Goal: Check status: Check status

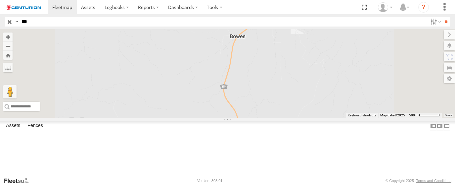
click at [0, 0] on span at bounding box center [0, 0] width 0 height 0
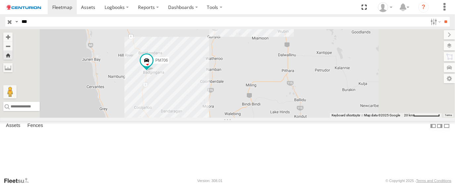
drag, startPoint x: 222, startPoint y: 148, endPoint x: 221, endPoint y: 109, distance: 39.0
click at [221, 109] on div "PM706" at bounding box center [227, 73] width 455 height 88
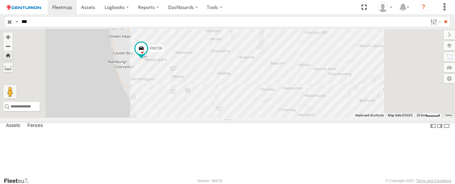
drag, startPoint x: 224, startPoint y: 149, endPoint x: 223, endPoint y: 134, distance: 14.9
click at [222, 117] on div "PM706" at bounding box center [227, 73] width 455 height 88
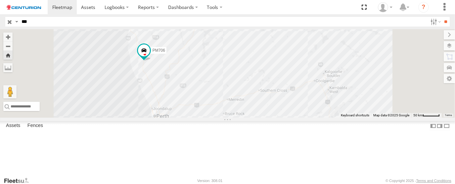
drag, startPoint x: 217, startPoint y: 143, endPoint x: 221, endPoint y: 127, distance: 16.0
click at [221, 117] on div "PM706" at bounding box center [227, 73] width 455 height 88
drag, startPoint x: 221, startPoint y: 142, endPoint x: 219, endPoint y: 129, distance: 13.4
click at [219, 117] on div "PM706" at bounding box center [227, 73] width 455 height 88
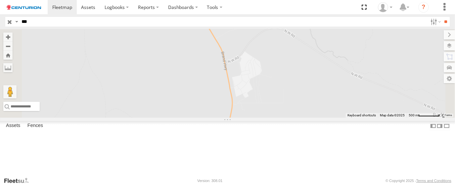
click at [0, 0] on span at bounding box center [0, 0] width 0 height 0
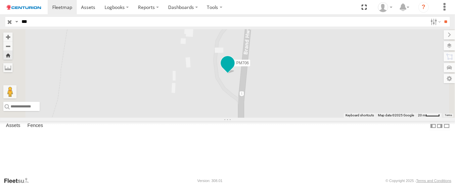
click at [233, 68] on span at bounding box center [227, 63] width 12 height 12
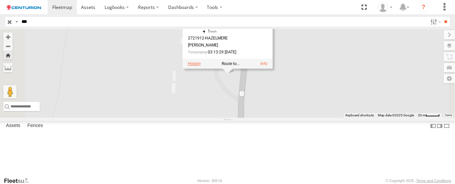
click at [200, 65] on label at bounding box center [194, 63] width 13 height 5
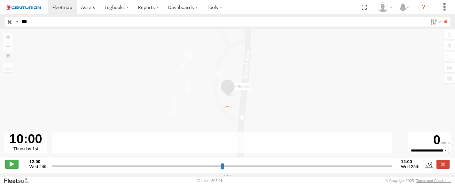
type input "**********"
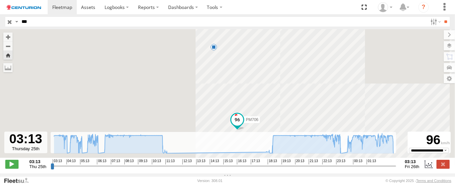
drag, startPoint x: 55, startPoint y: 169, endPoint x: 40, endPoint y: 169, distance: 14.9
click at [51, 169] on input "range" at bounding box center [224, 165] width 346 height 6
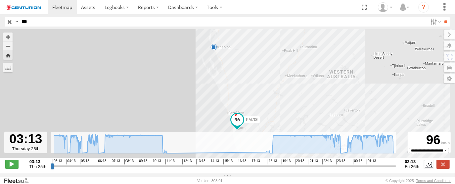
click at [12, 22] on input "button" at bounding box center [9, 22] width 9 height 10
